Goal: Book appointment/travel/reservation

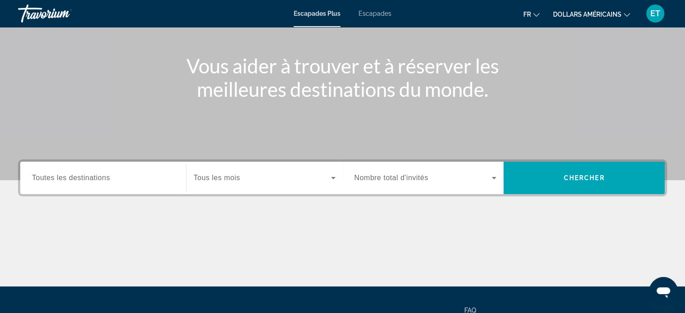
click at [67, 178] on span "Toutes les destinations" at bounding box center [71, 178] width 78 height 8
click at [67, 178] on input "Destination Toutes les destinations" at bounding box center [103, 178] width 142 height 11
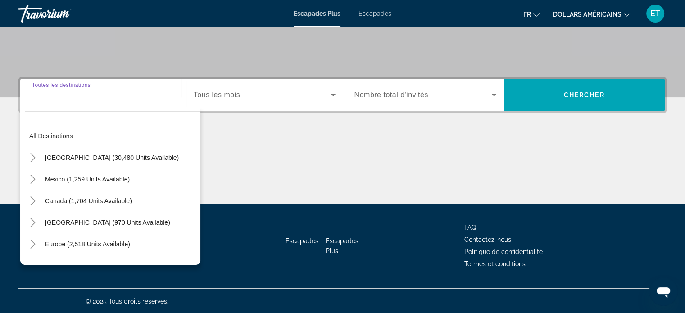
scroll to position [173, 0]
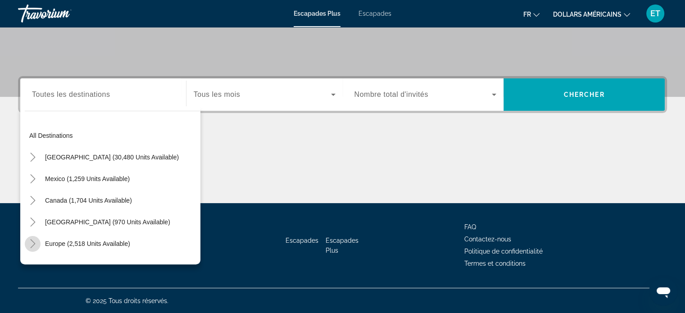
click at [29, 241] on icon "Toggle Europe (2,518 units available)" at bounding box center [32, 243] width 9 height 9
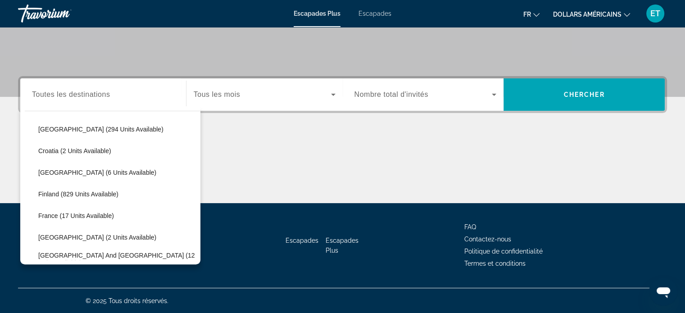
scroll to position [113, 0]
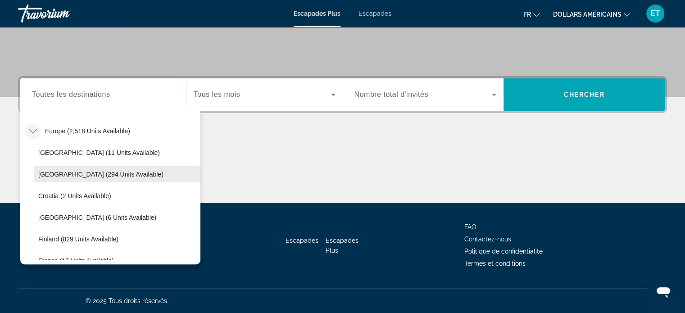
click at [69, 172] on span "[GEOGRAPHIC_DATA] (294 units available)" at bounding box center [100, 174] width 125 height 7
type input "**********"
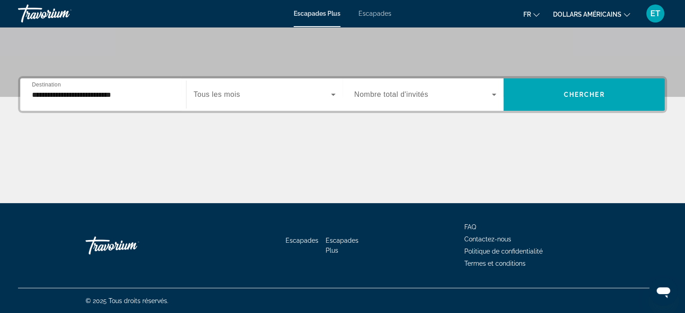
click at [230, 91] on span "Tous les mois" at bounding box center [217, 95] width 46 height 8
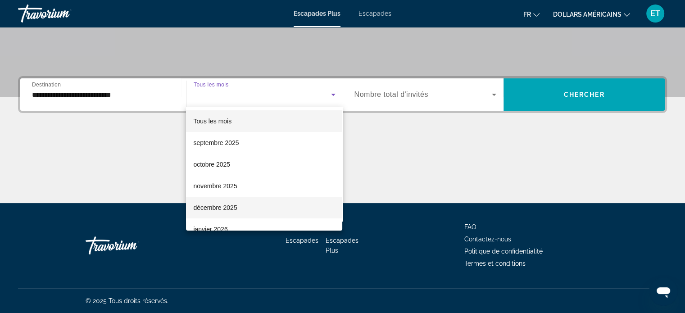
click at [229, 206] on font "décembre 2025" at bounding box center [215, 207] width 44 height 7
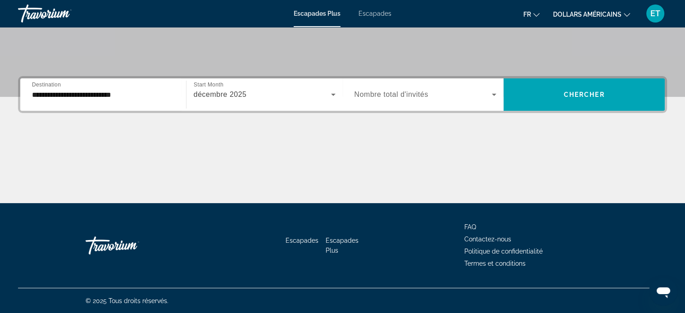
click at [391, 97] on span "Nombre total d'invités" at bounding box center [391, 95] width 74 height 8
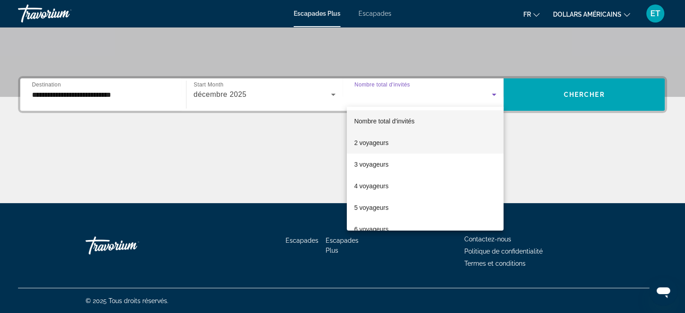
click at [391, 139] on mat-option "2 voyageurs" at bounding box center [425, 143] width 157 height 22
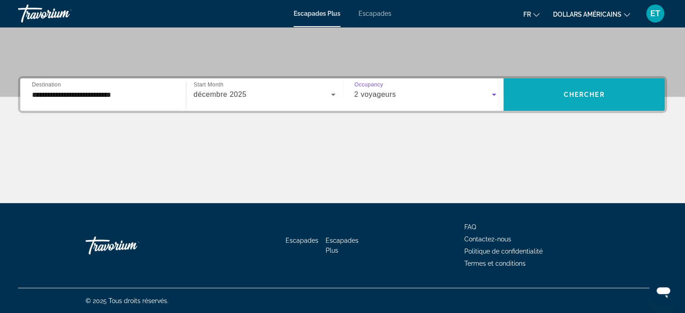
click at [562, 86] on span "Widget de recherche" at bounding box center [584, 95] width 161 height 22
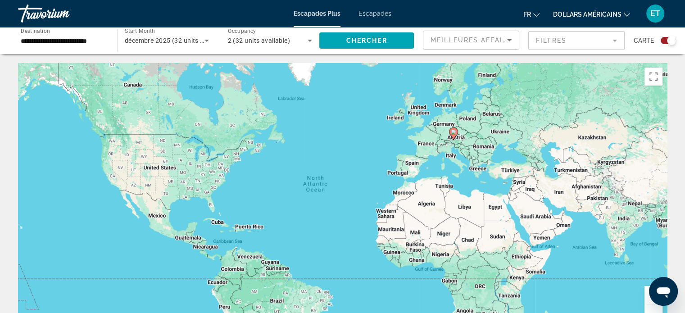
click at [618, 14] on font "dollars américains" at bounding box center [587, 14] width 68 height 7
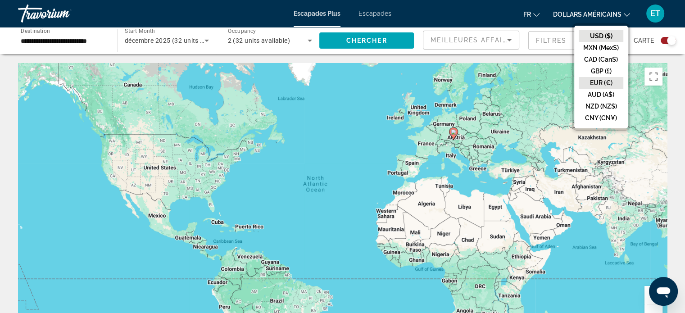
click at [605, 81] on button "EUR (€)" at bounding box center [601, 83] width 45 height 12
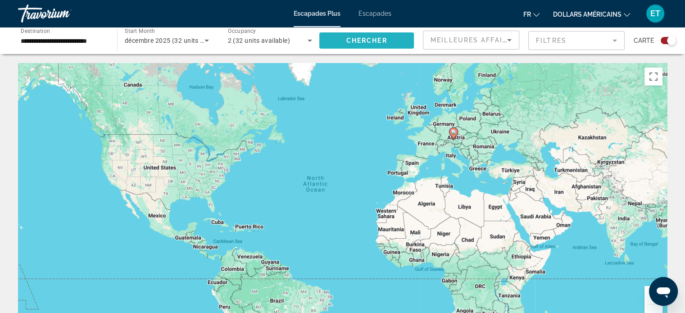
click at [347, 34] on span "Search widget" at bounding box center [366, 41] width 95 height 22
click at [371, 14] on font "Escapades" at bounding box center [374, 13] width 33 height 7
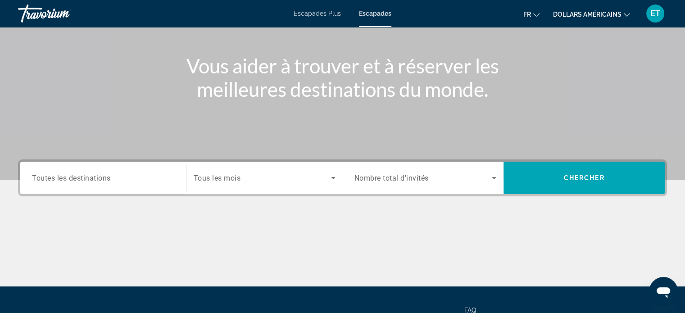
click at [143, 179] on input "Destination Toutes les destinations" at bounding box center [103, 178] width 142 height 11
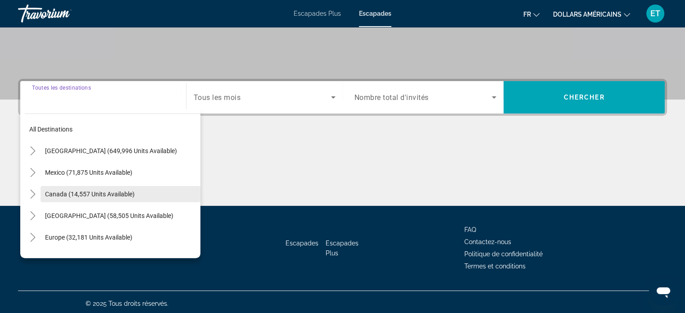
scroll to position [173, 0]
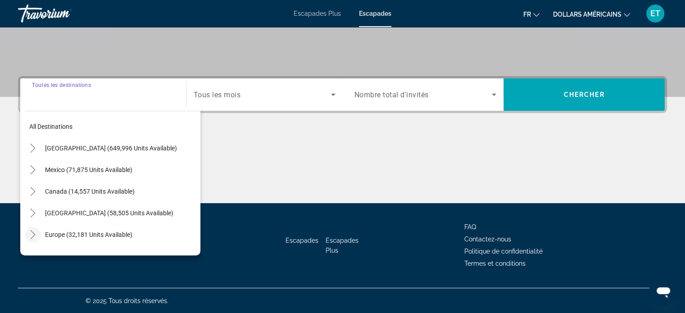
click at [34, 234] on icon "Toggle Europe (32,181 units available)" at bounding box center [32, 234] width 5 height 9
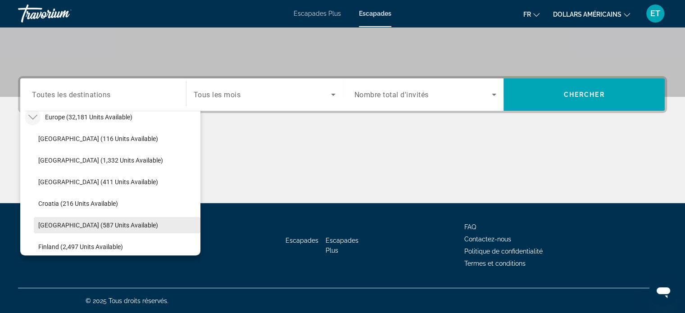
scroll to position [113, 0]
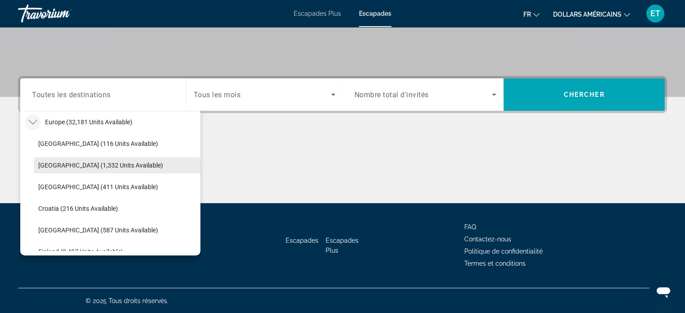
click at [78, 166] on span "[GEOGRAPHIC_DATA] (1,332 units available)" at bounding box center [100, 165] width 125 height 7
type input "**********"
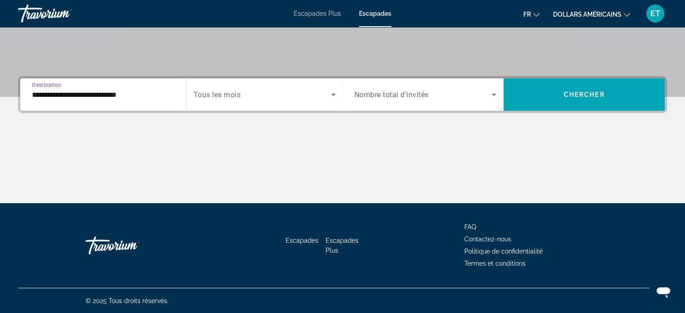
click at [252, 91] on span "Search widget" at bounding box center [262, 94] width 137 height 11
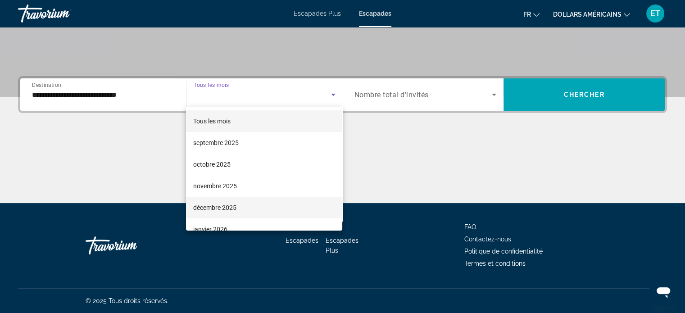
click at [236, 202] on span "décembre 2025" at bounding box center [214, 207] width 43 height 11
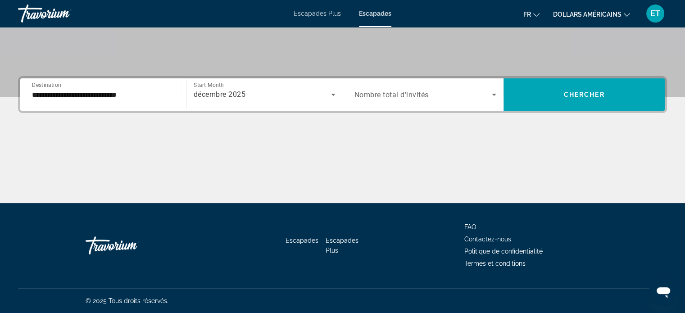
click at [399, 100] on div "Search widget" at bounding box center [425, 94] width 142 height 25
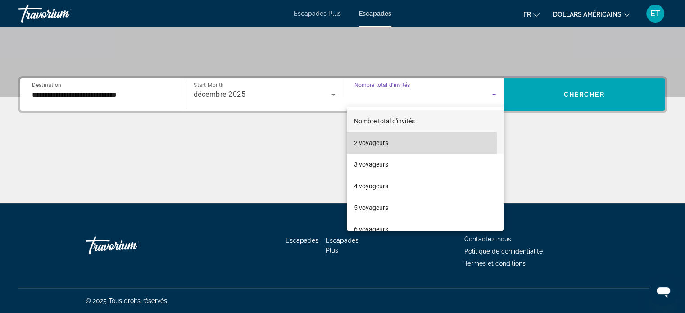
click at [390, 144] on mat-option "2 voyageurs" at bounding box center [425, 143] width 157 height 22
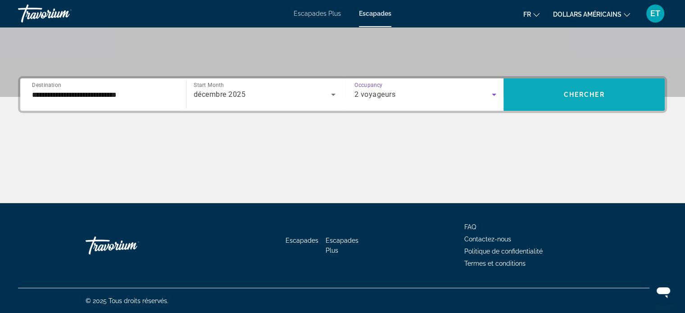
click at [558, 96] on span "Search widget" at bounding box center [584, 95] width 161 height 22
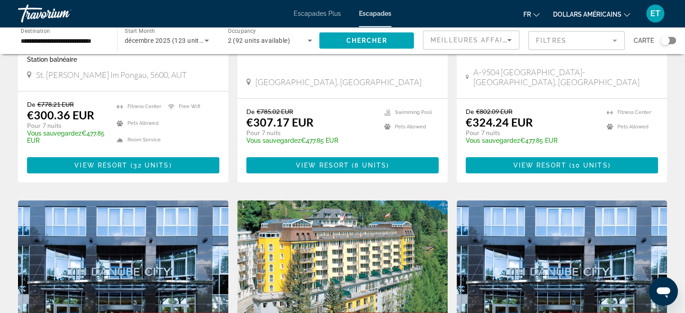
scroll to position [135, 0]
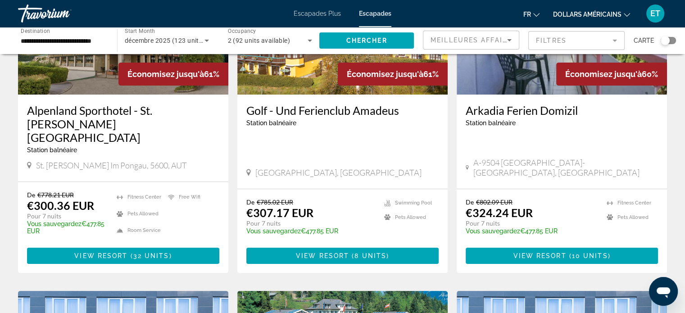
click at [553, 39] on mat-form-field "Filtres" at bounding box center [576, 40] width 96 height 19
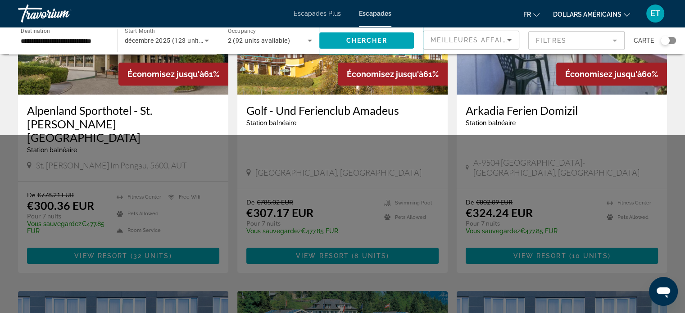
scroll to position [0, 0]
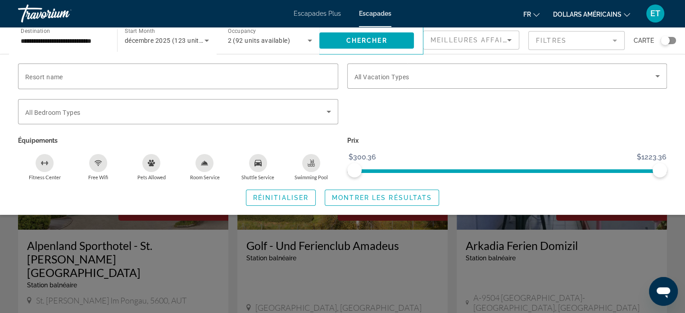
click at [595, 46] on mat-form-field "Filtres" at bounding box center [576, 40] width 96 height 19
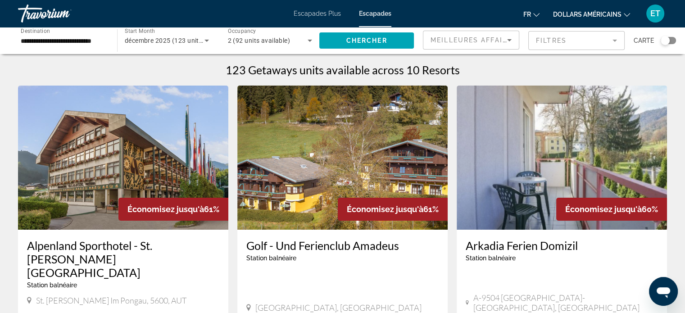
click at [596, 44] on mat-form-field "Filtres" at bounding box center [576, 40] width 96 height 19
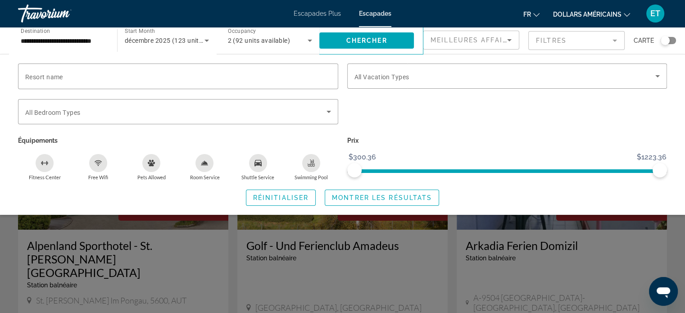
click at [492, 38] on span "Meilleures affaires" at bounding box center [474, 39] width 86 height 7
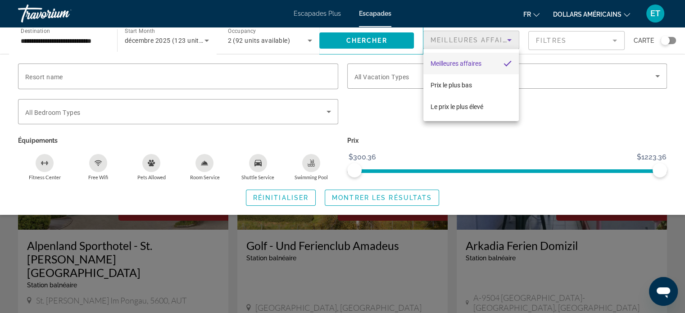
click at [492, 38] on div at bounding box center [342, 156] width 685 height 313
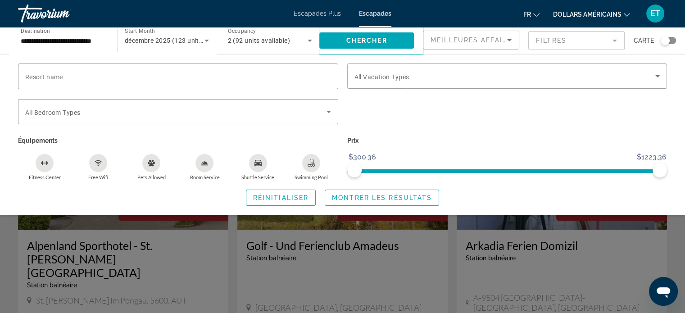
click at [490, 40] on span "Meilleures affaires" at bounding box center [474, 39] width 86 height 7
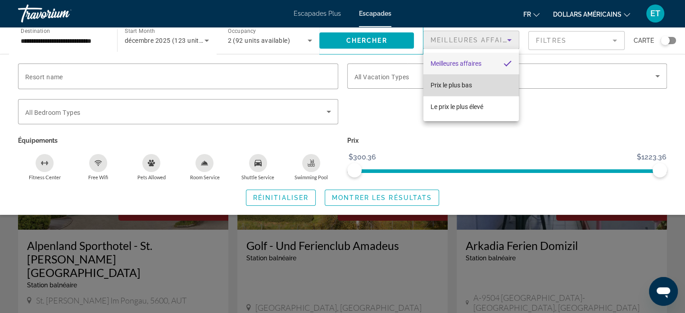
click at [480, 78] on mat-option "Prix ​​le plus bas" at bounding box center [470, 85] width 95 height 22
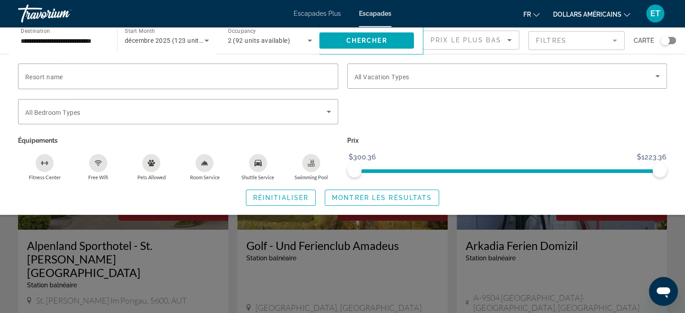
click at [558, 39] on mat-form-field "Filtres" at bounding box center [576, 40] width 96 height 19
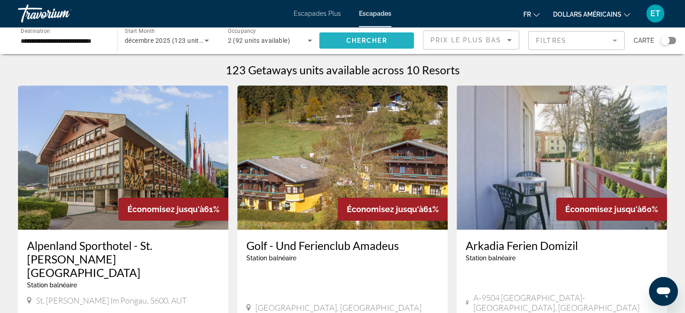
click at [379, 36] on span "Search widget" at bounding box center [366, 41] width 95 height 22
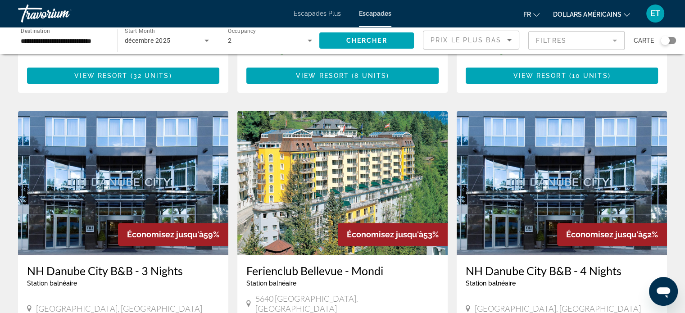
scroll to position [405, 0]
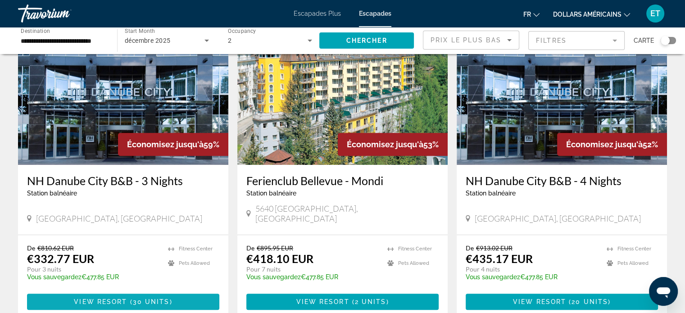
click at [120, 298] on span "View Resort" at bounding box center [100, 301] width 53 height 7
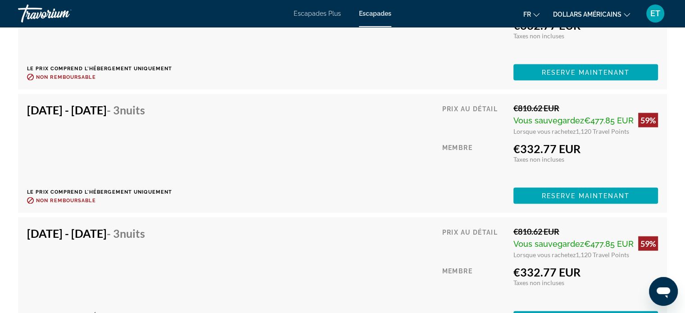
scroll to position [1937, 0]
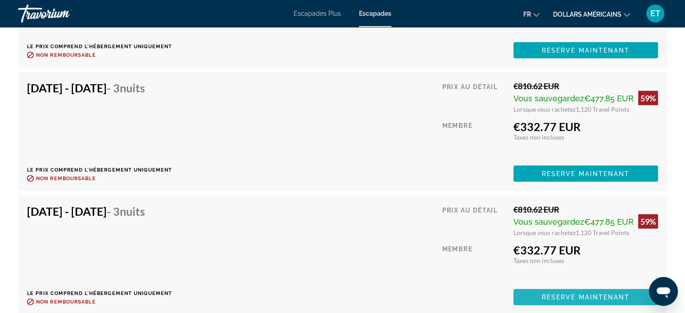
click at [576, 294] on span "Reserve maintenant" at bounding box center [586, 297] width 88 height 7
